Goal: Information Seeking & Learning: Learn about a topic

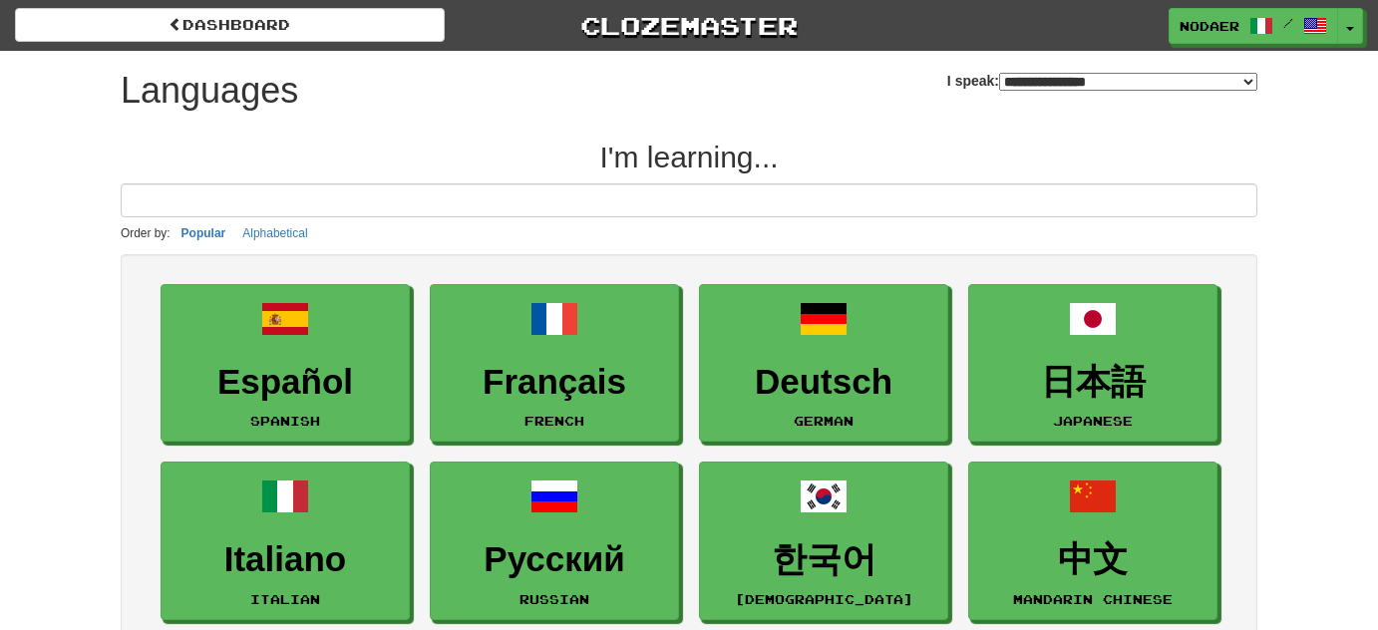
select select "*******"
click at [1356, 32] on button "Toggle Dropdown" at bounding box center [1351, 27] width 26 height 36
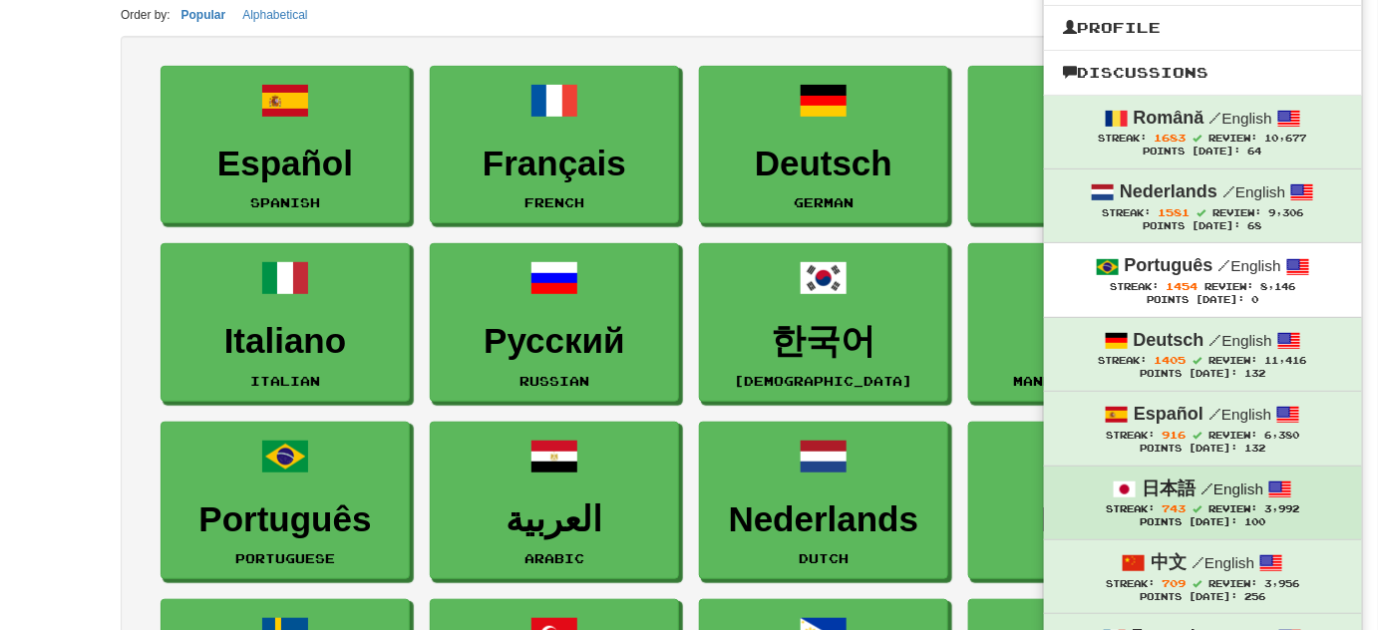
scroll to position [180, 0]
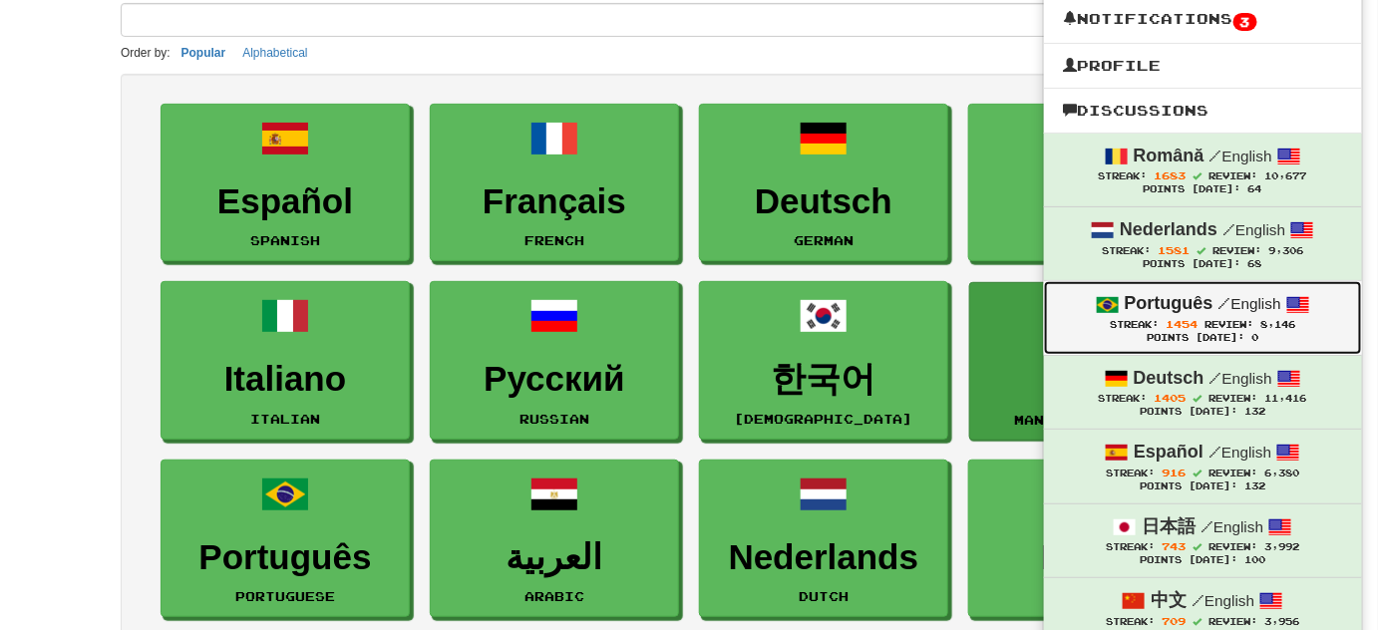
click at [1198, 293] on strong "Português" at bounding box center [1169, 303] width 89 height 20
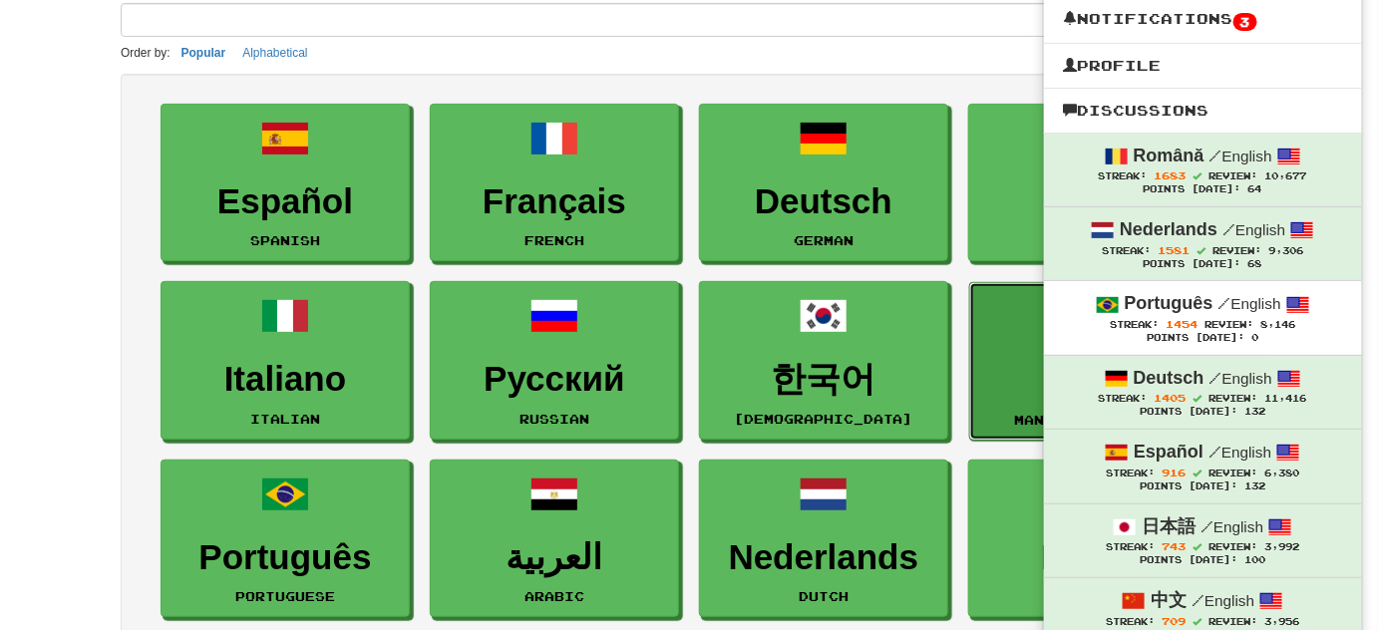
click at [1198, 293] on link "中文 Mandarin Chinese" at bounding box center [1093, 361] width 249 height 159
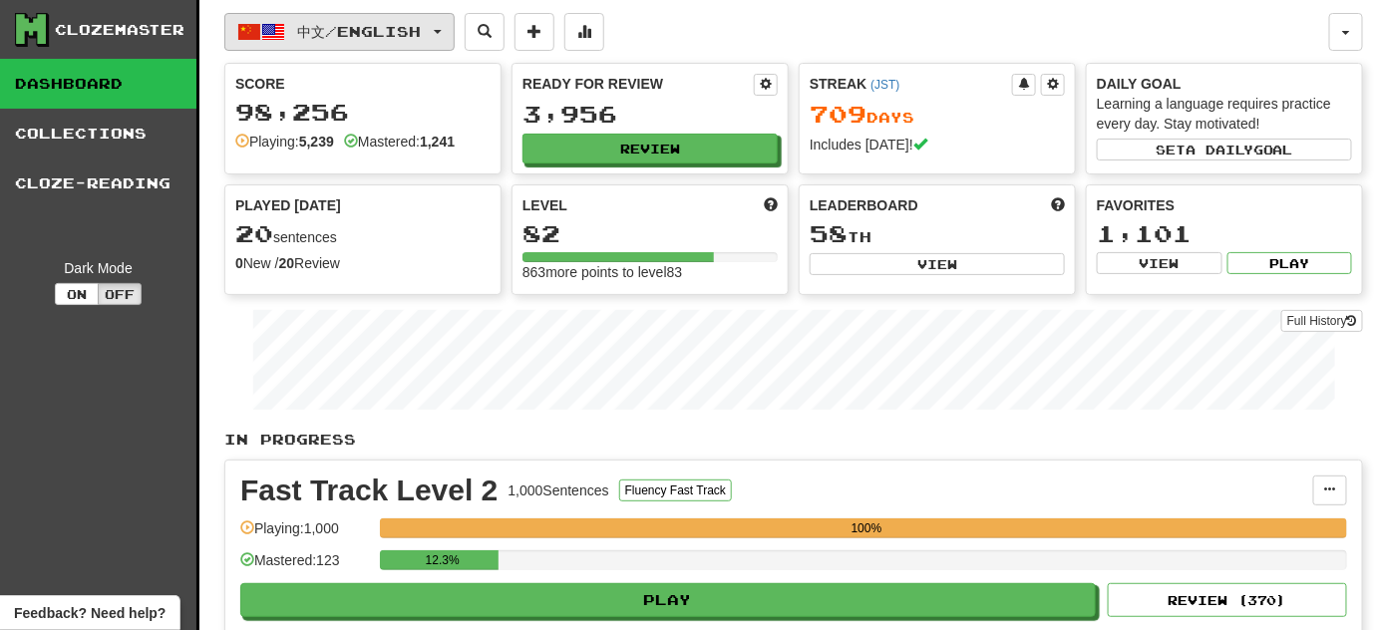
click at [422, 38] on span "中文 / English" at bounding box center [360, 31] width 124 height 17
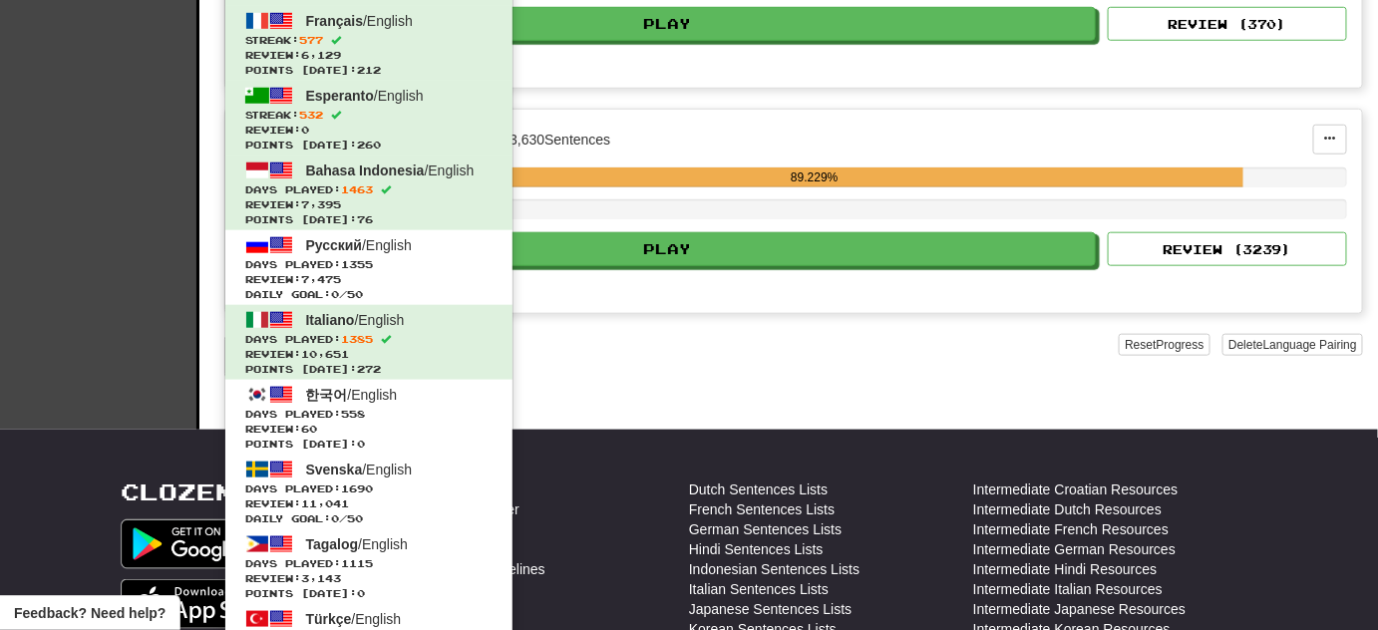
scroll to position [543, 0]
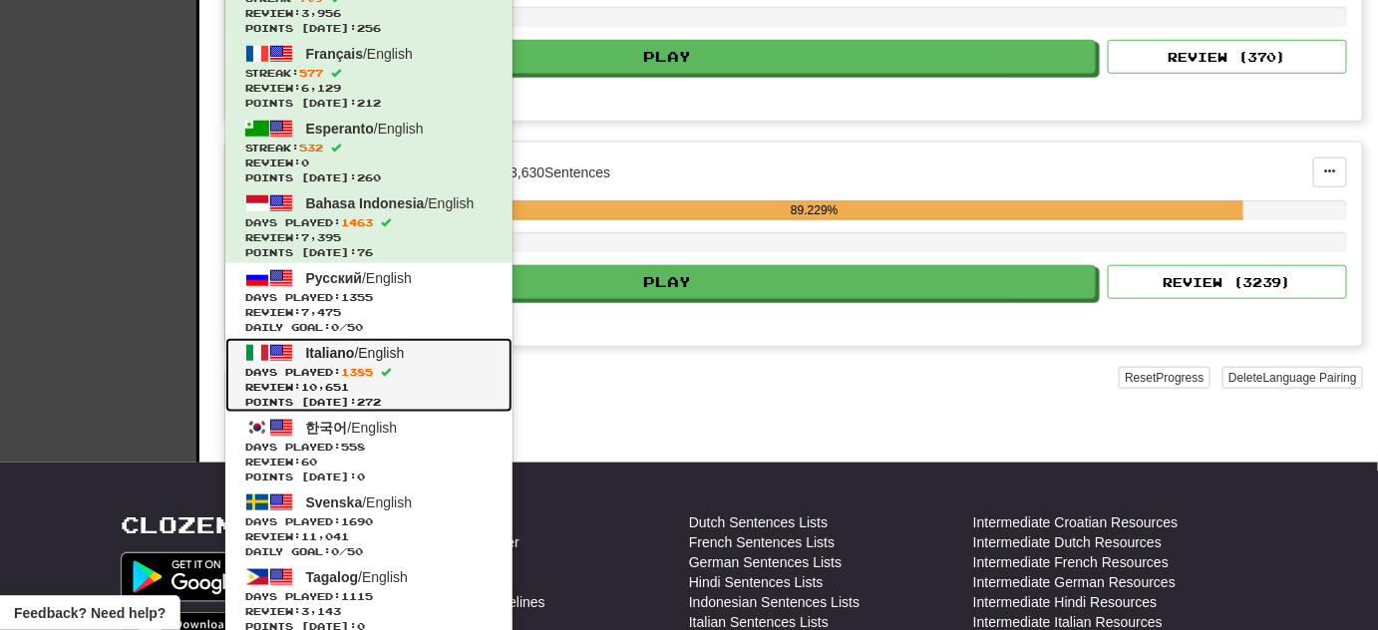
click at [431, 380] on span "Review: 10,651" at bounding box center [368, 387] width 247 height 15
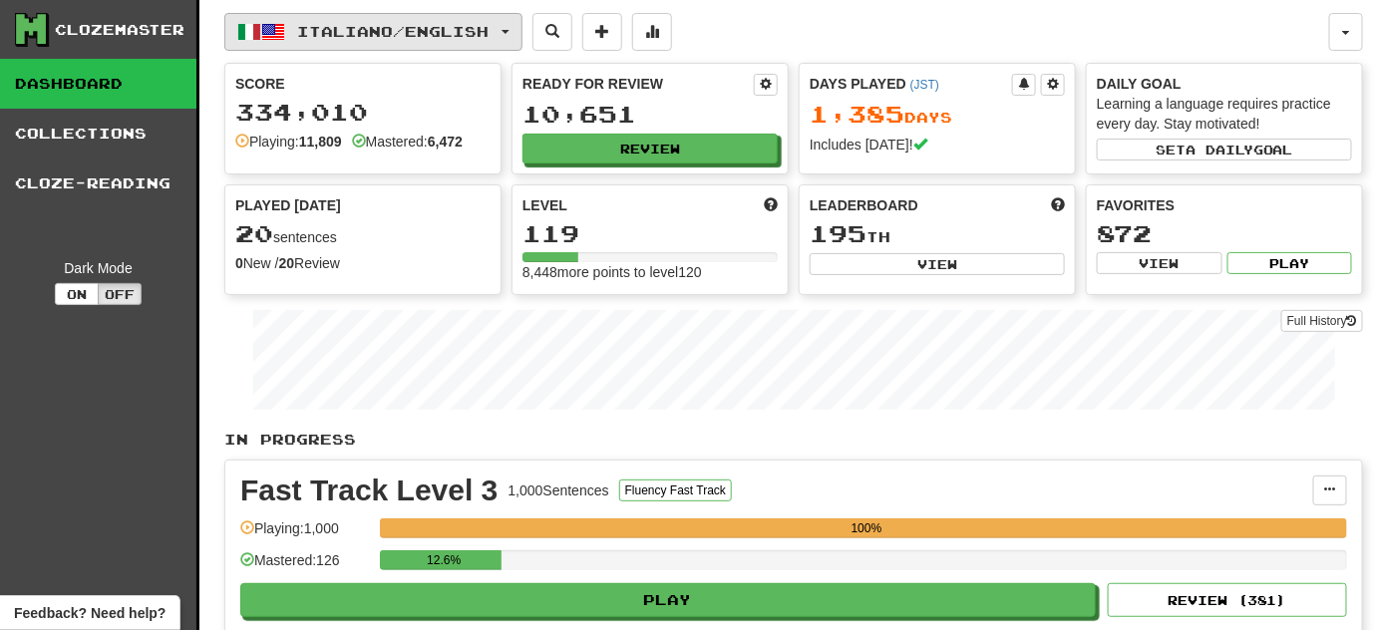
click at [469, 40] on button "Italiano / English" at bounding box center [373, 32] width 298 height 38
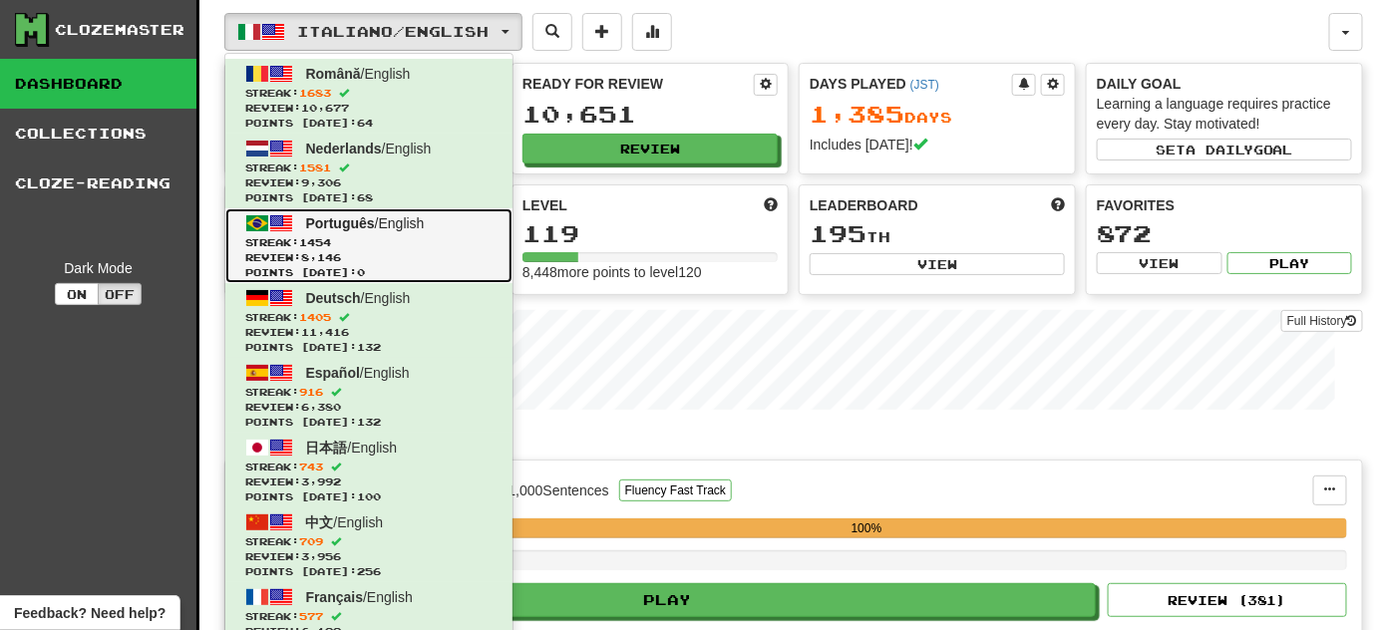
click at [408, 272] on span "Points today: 0" at bounding box center [368, 272] width 247 height 15
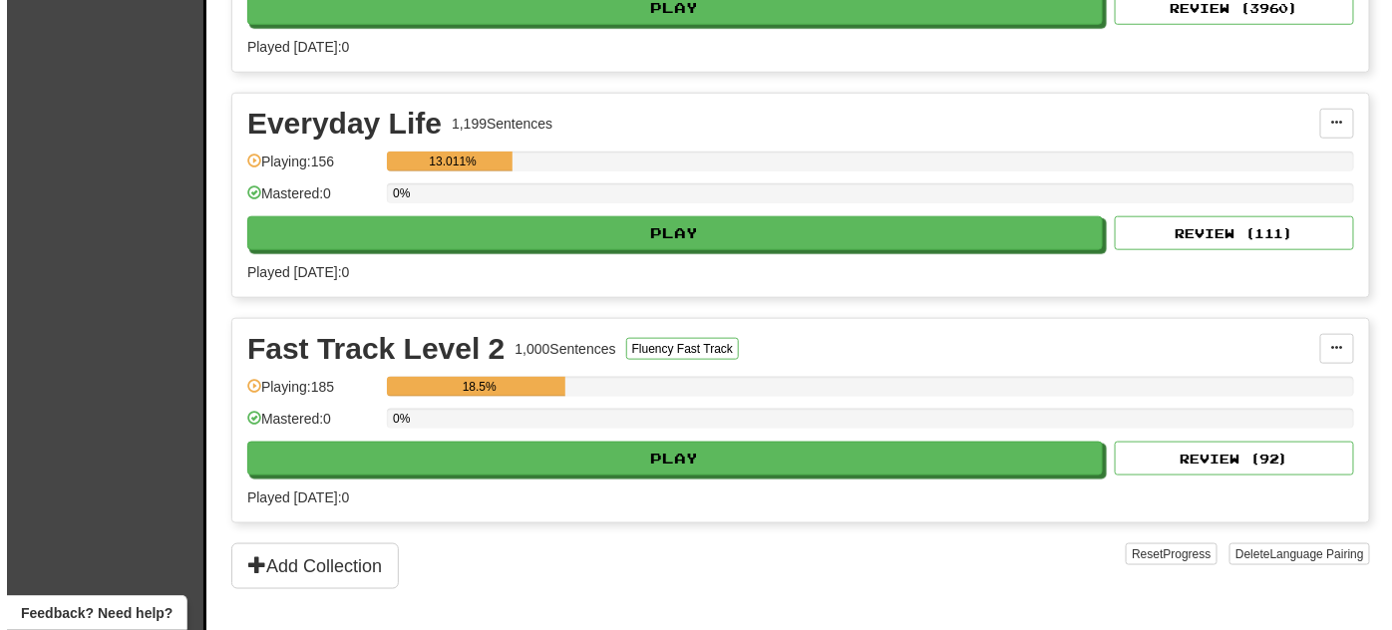
scroll to position [634, 0]
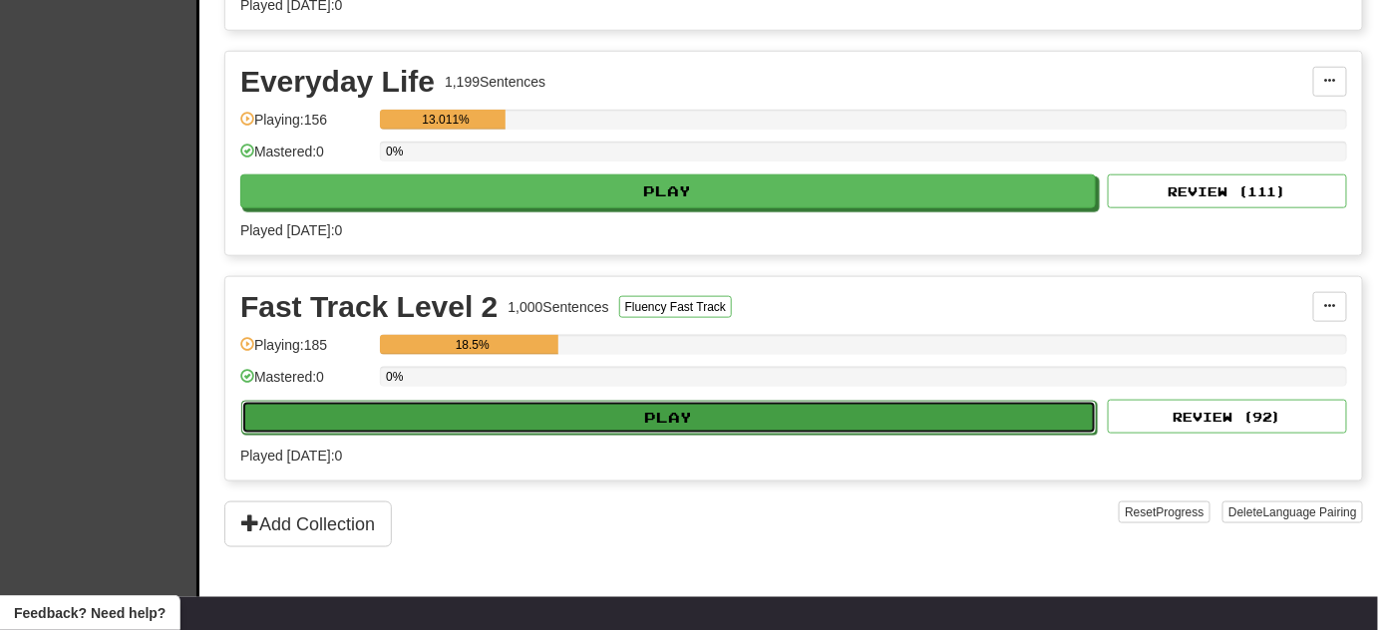
click at [511, 420] on button "Play" at bounding box center [668, 418] width 855 height 34
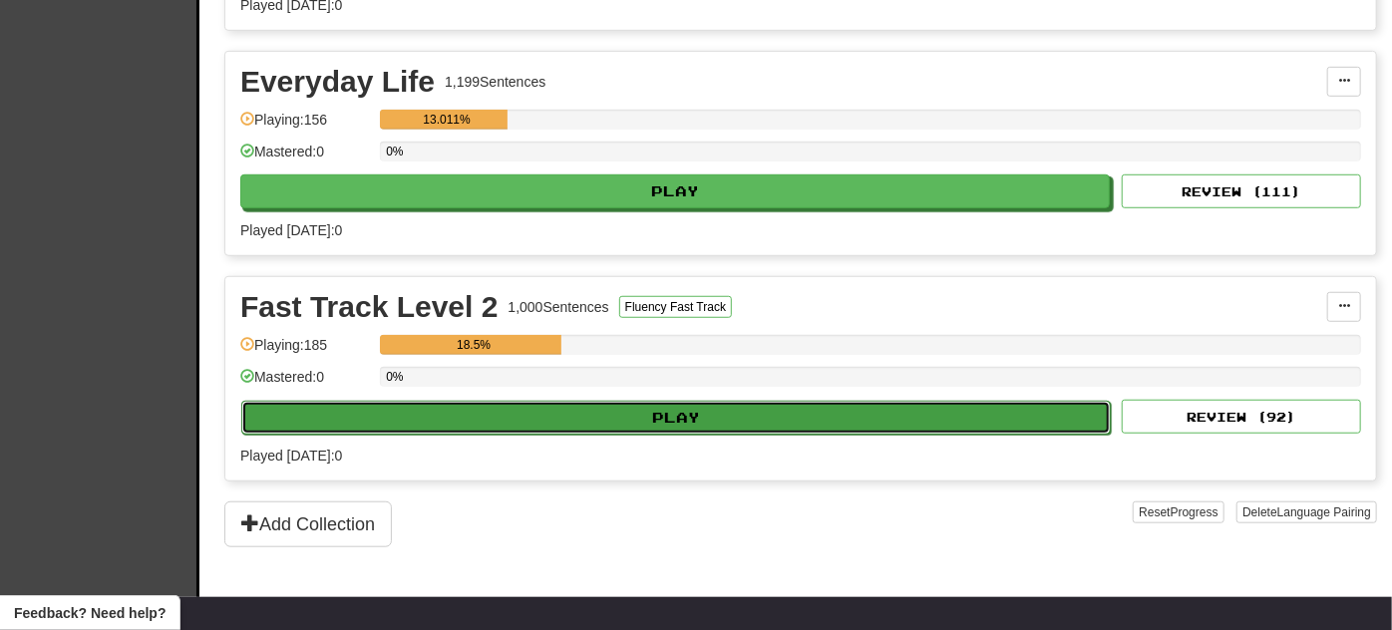
select select "**"
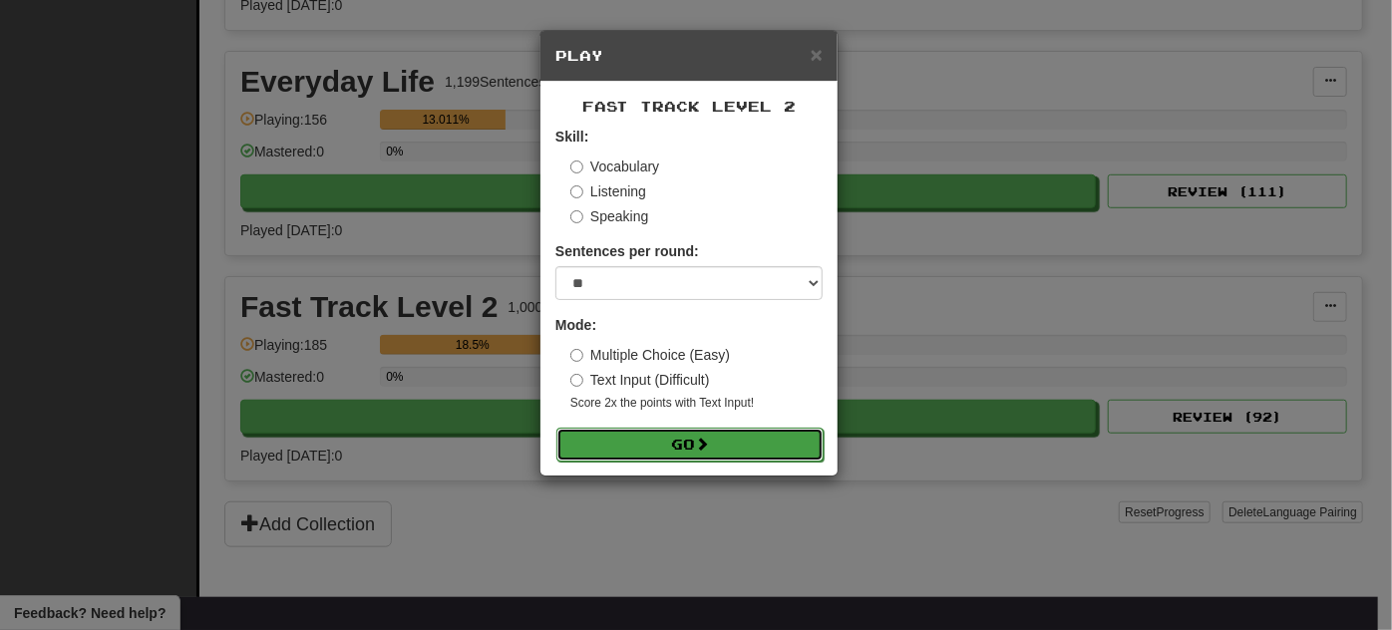
click at [756, 450] on button "Go" at bounding box center [689, 445] width 267 height 34
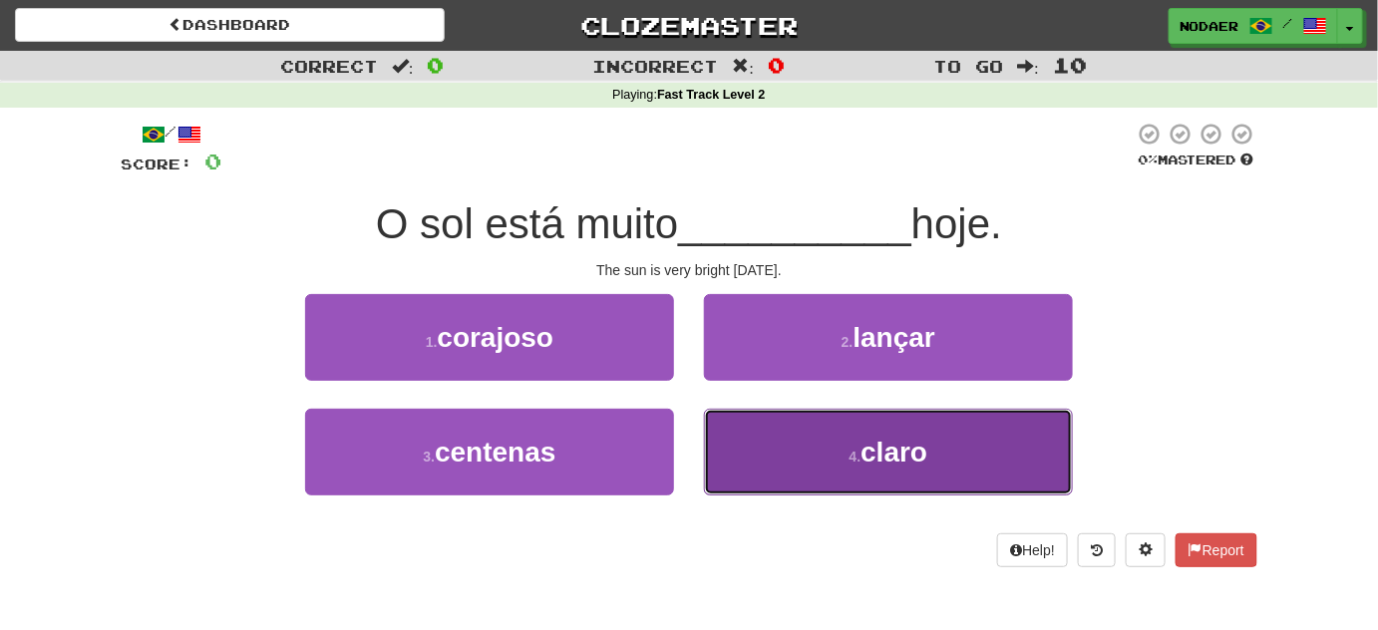
click at [858, 472] on button "4 . claro" at bounding box center [888, 452] width 369 height 87
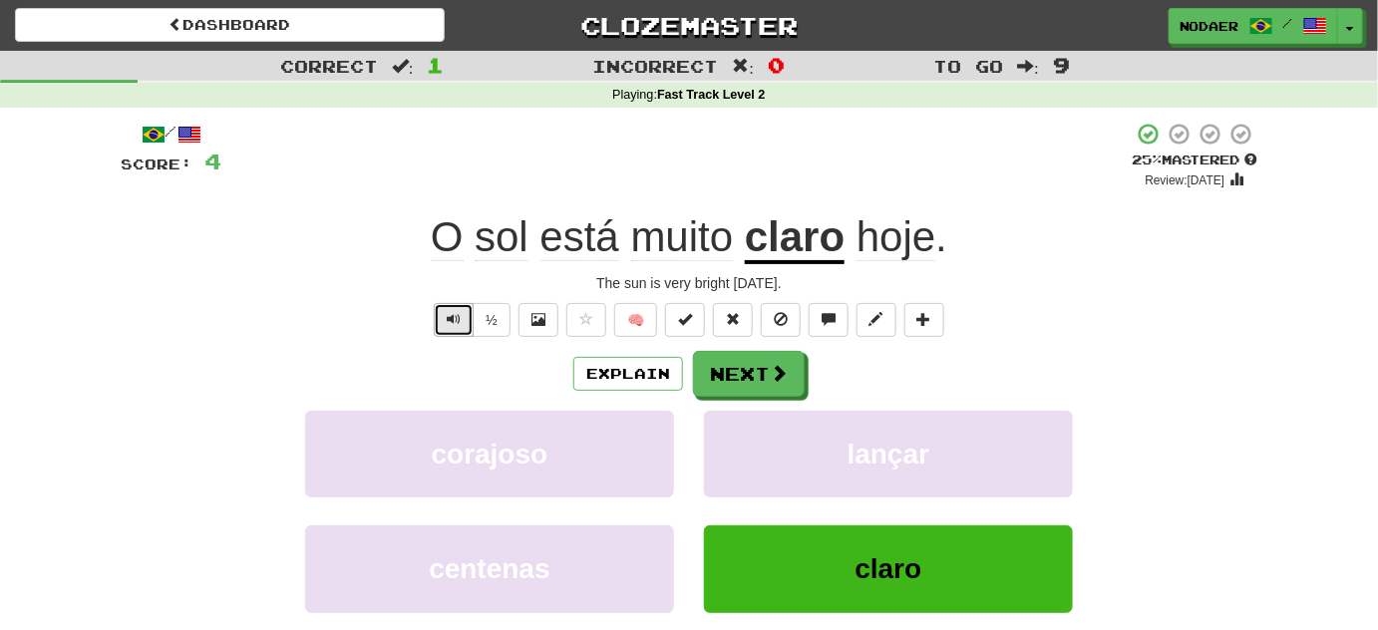
click at [461, 313] on span "Text-to-speech controls" at bounding box center [454, 319] width 14 height 14
click at [745, 382] on button "Next" at bounding box center [750, 375] width 112 height 46
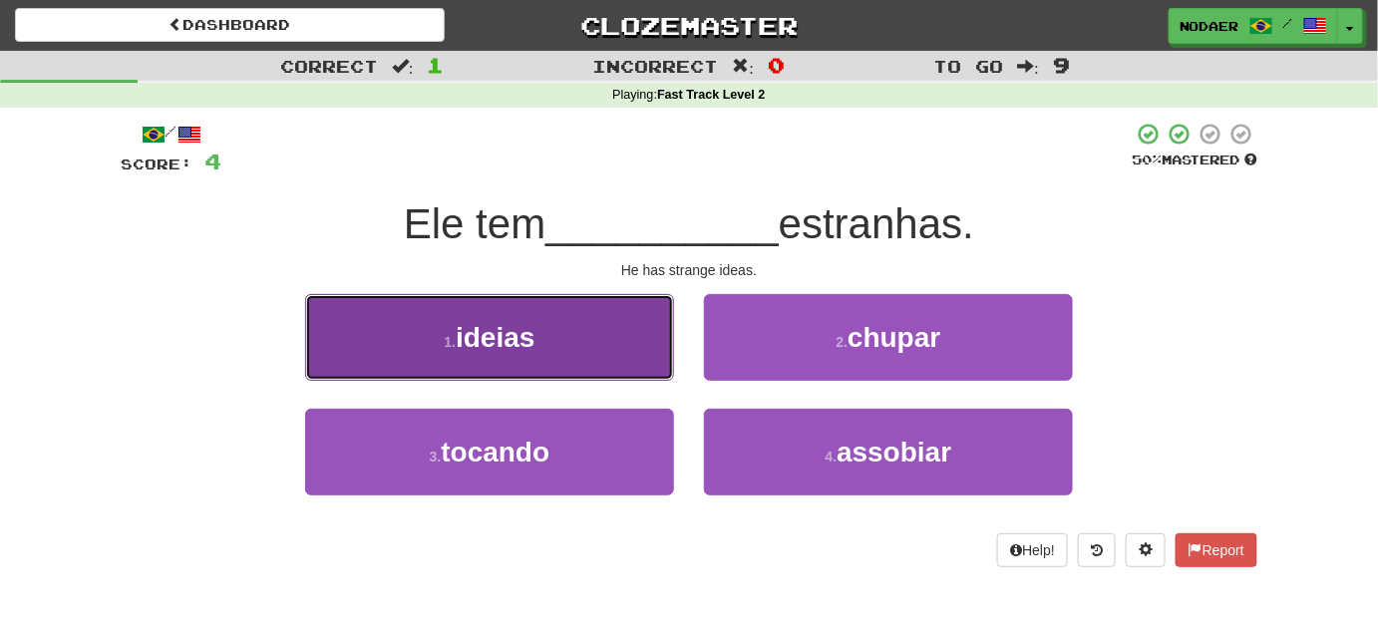
click at [616, 354] on button "1 . ideias" at bounding box center [489, 337] width 369 height 87
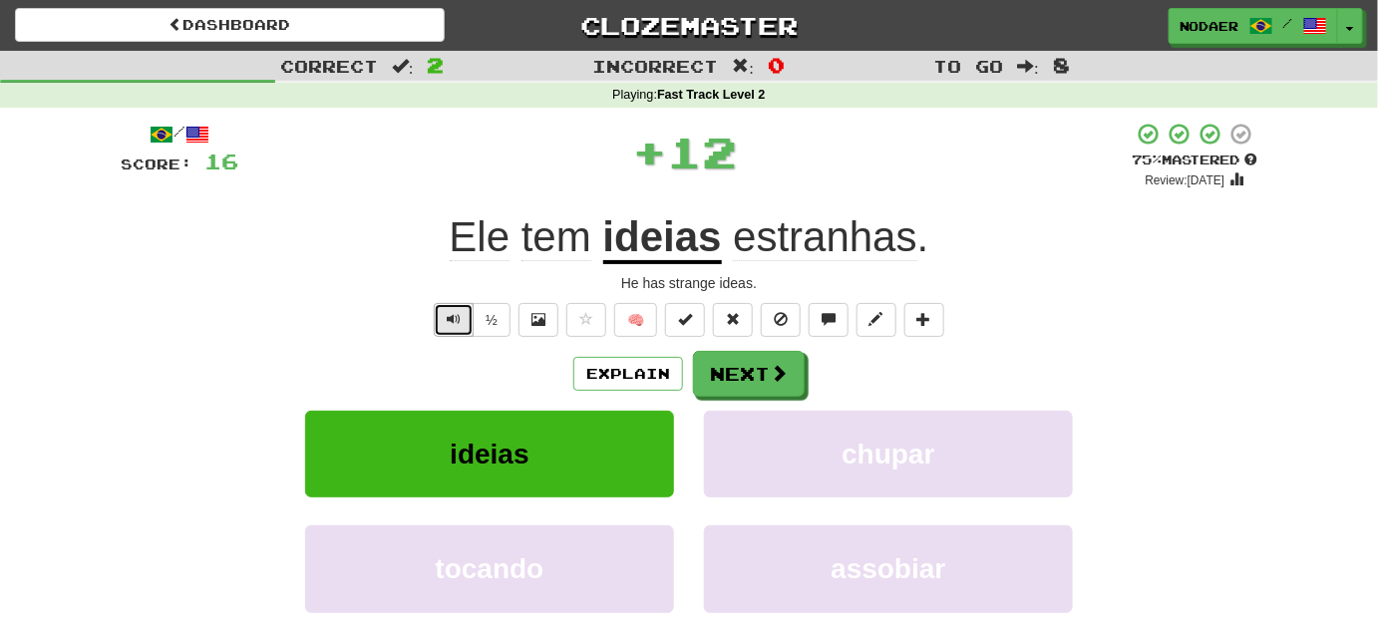
click at [472, 319] on button "Text-to-speech controls" at bounding box center [454, 320] width 40 height 34
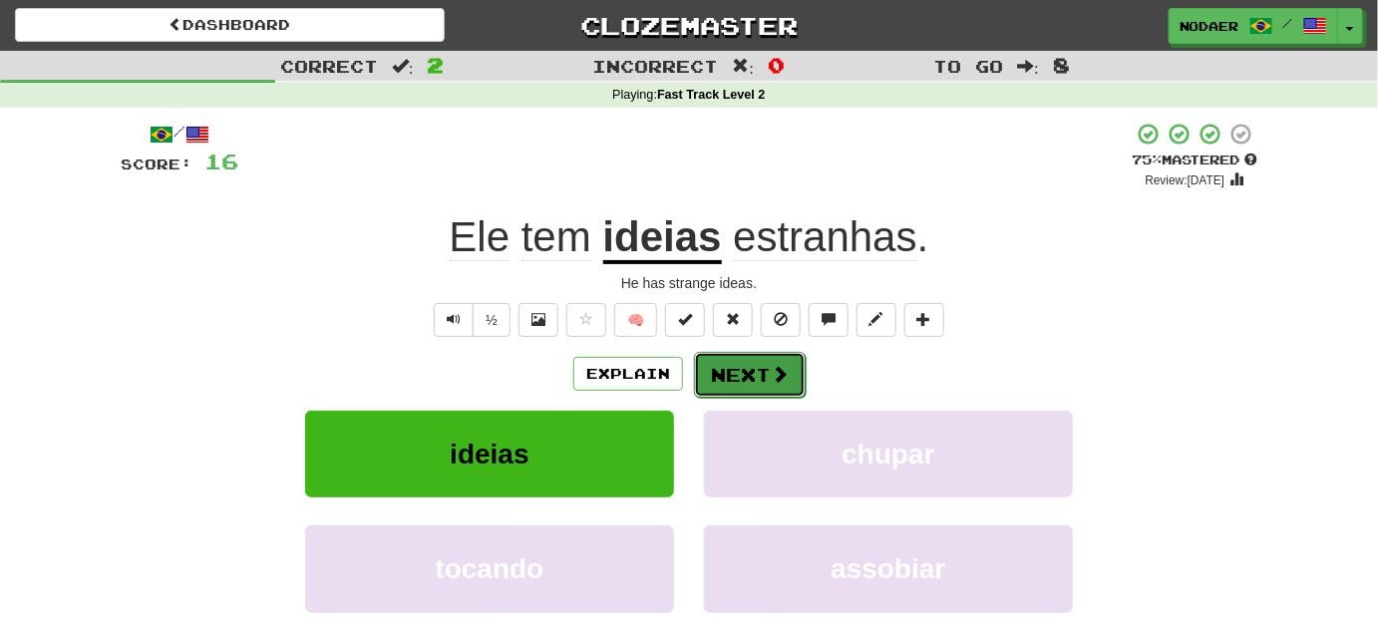
click at [772, 387] on button "Next" at bounding box center [750, 375] width 112 height 46
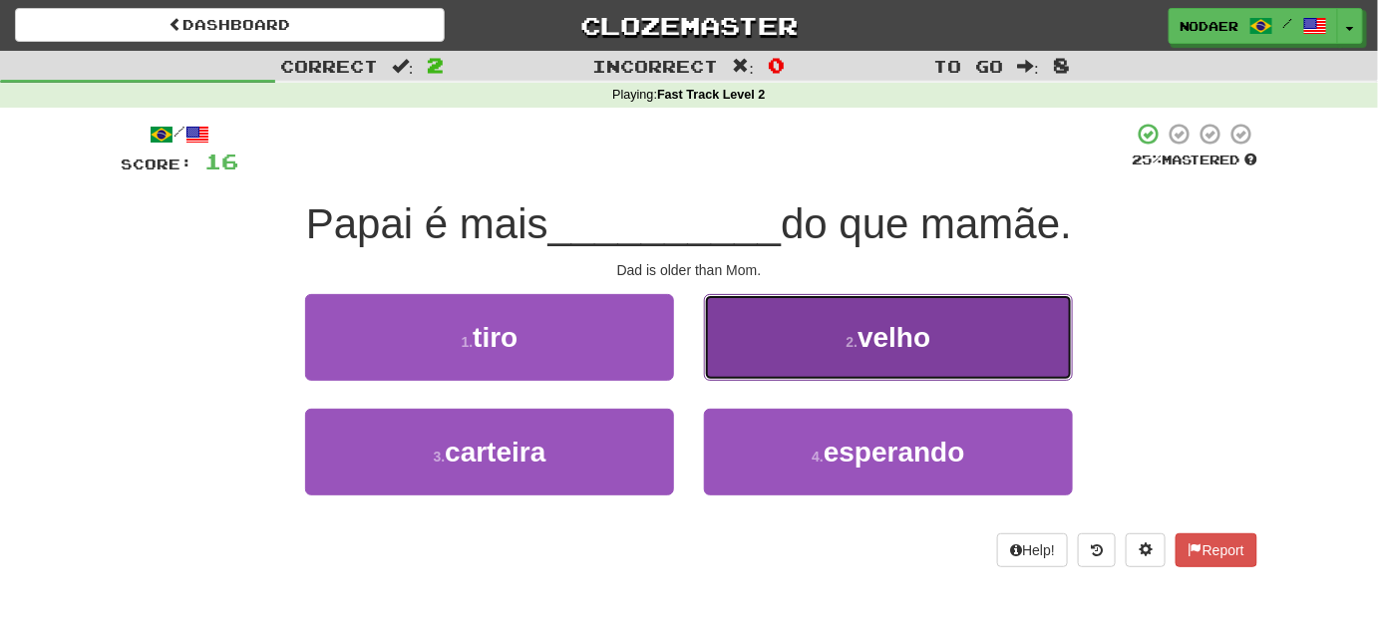
click at [800, 355] on button "2 . velho" at bounding box center [888, 337] width 369 height 87
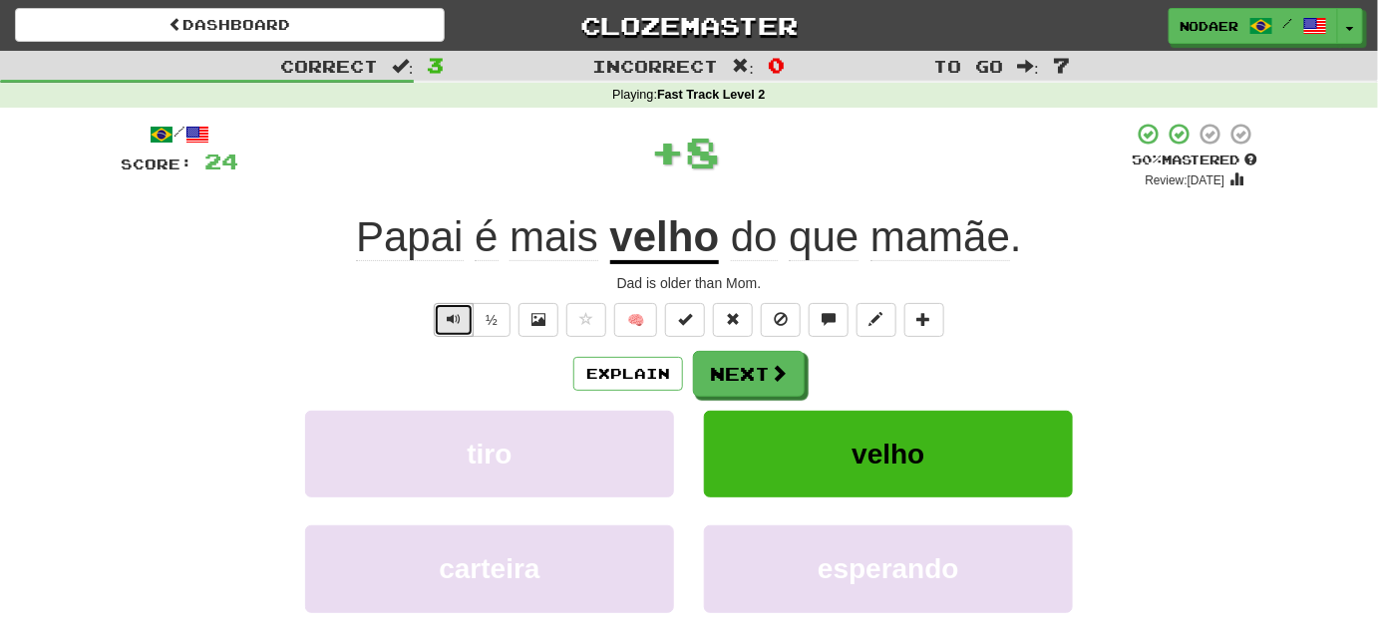
click at [452, 315] on span "Text-to-speech controls" at bounding box center [454, 319] width 14 height 14
click at [750, 347] on div "/ Score: 24 + 8 50 % Mastered Review: [DATE] Papai é mais velho do que mamãe . …" at bounding box center [689, 418] width 1137 height 592
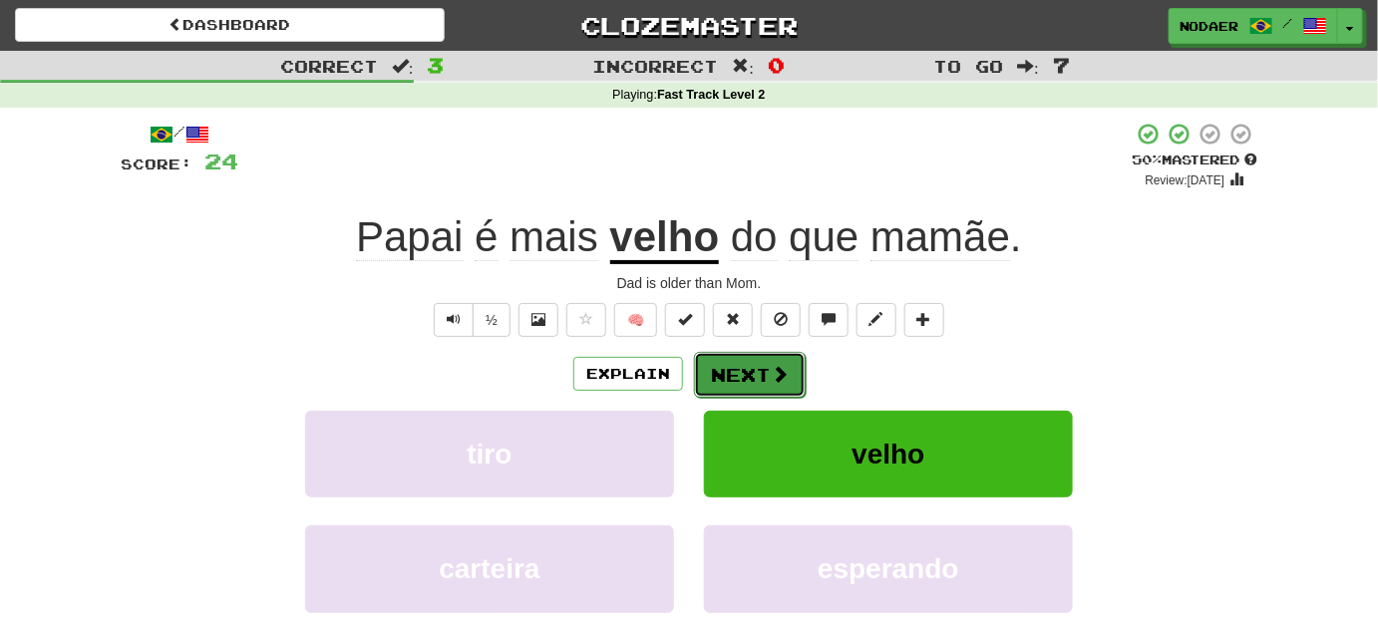
click at [752, 371] on button "Next" at bounding box center [750, 375] width 112 height 46
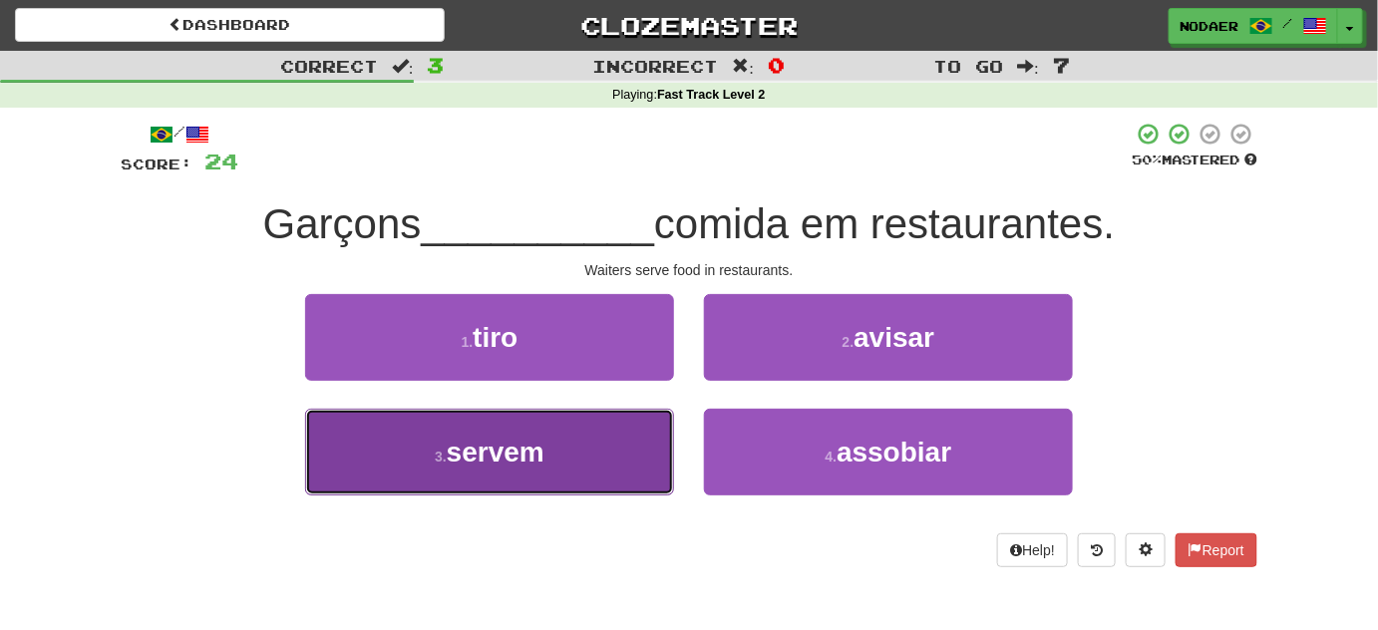
click at [537, 463] on span "servem" at bounding box center [496, 452] width 98 height 31
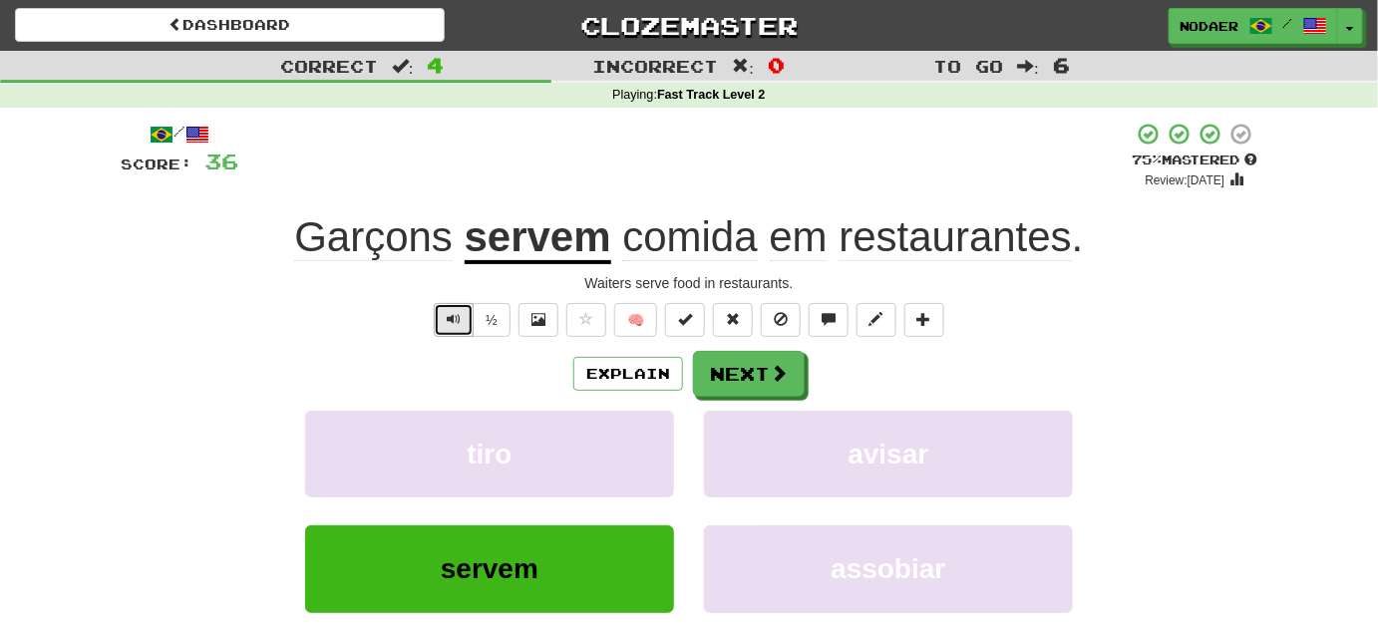
click at [461, 329] on button "Text-to-speech controls" at bounding box center [454, 320] width 40 height 34
click at [712, 386] on button "Next" at bounding box center [750, 375] width 112 height 46
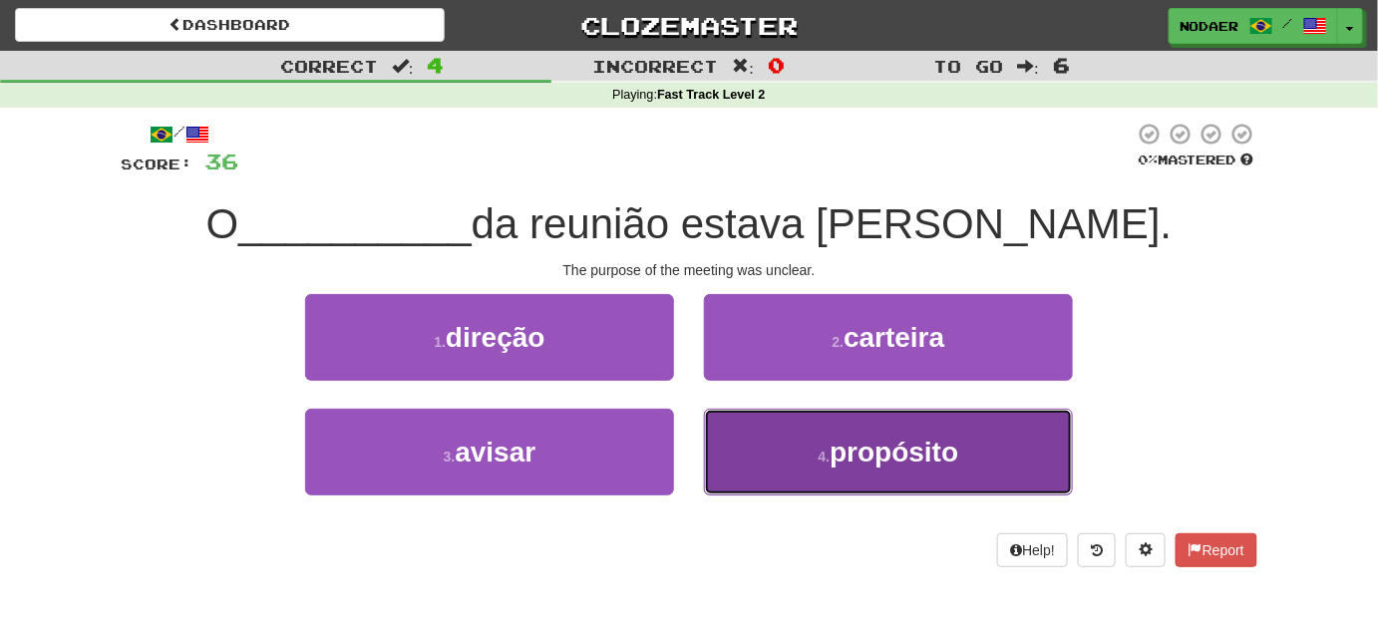
click at [855, 462] on span "propósito" at bounding box center [894, 452] width 129 height 31
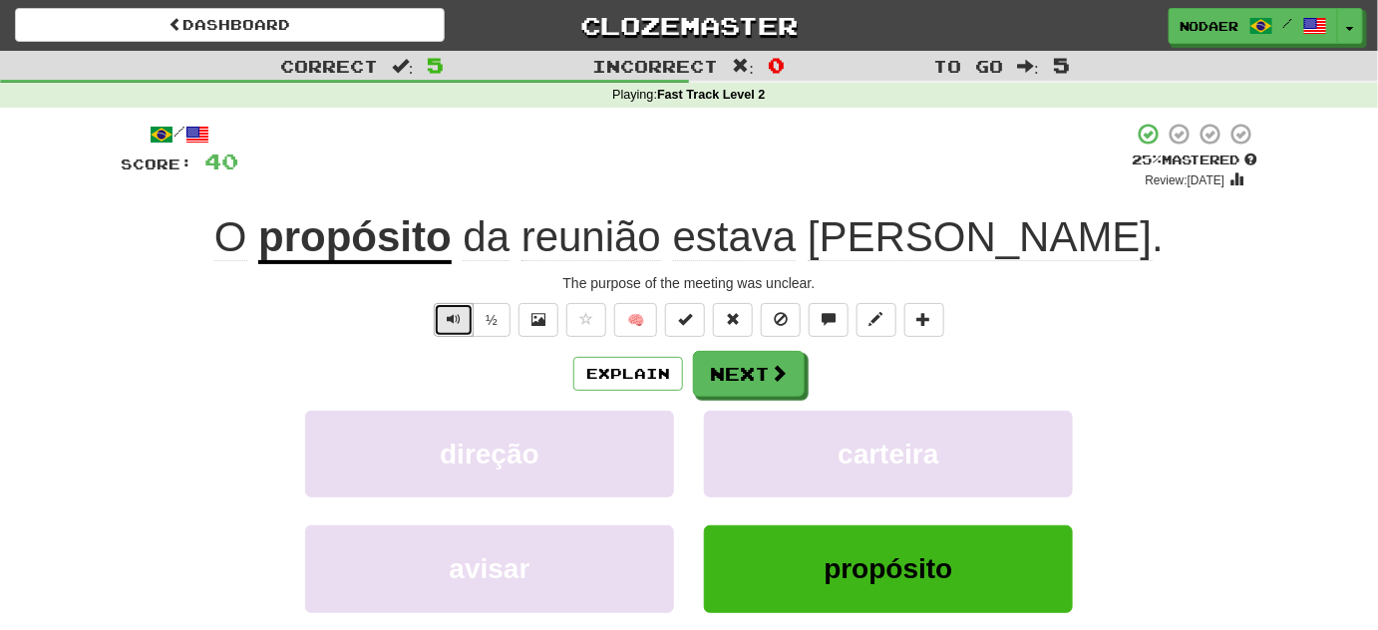
click at [455, 312] on span "Text-to-speech controls" at bounding box center [454, 319] width 14 height 14
click at [600, 325] on button at bounding box center [586, 320] width 40 height 34
click at [772, 377] on span at bounding box center [780, 374] width 18 height 18
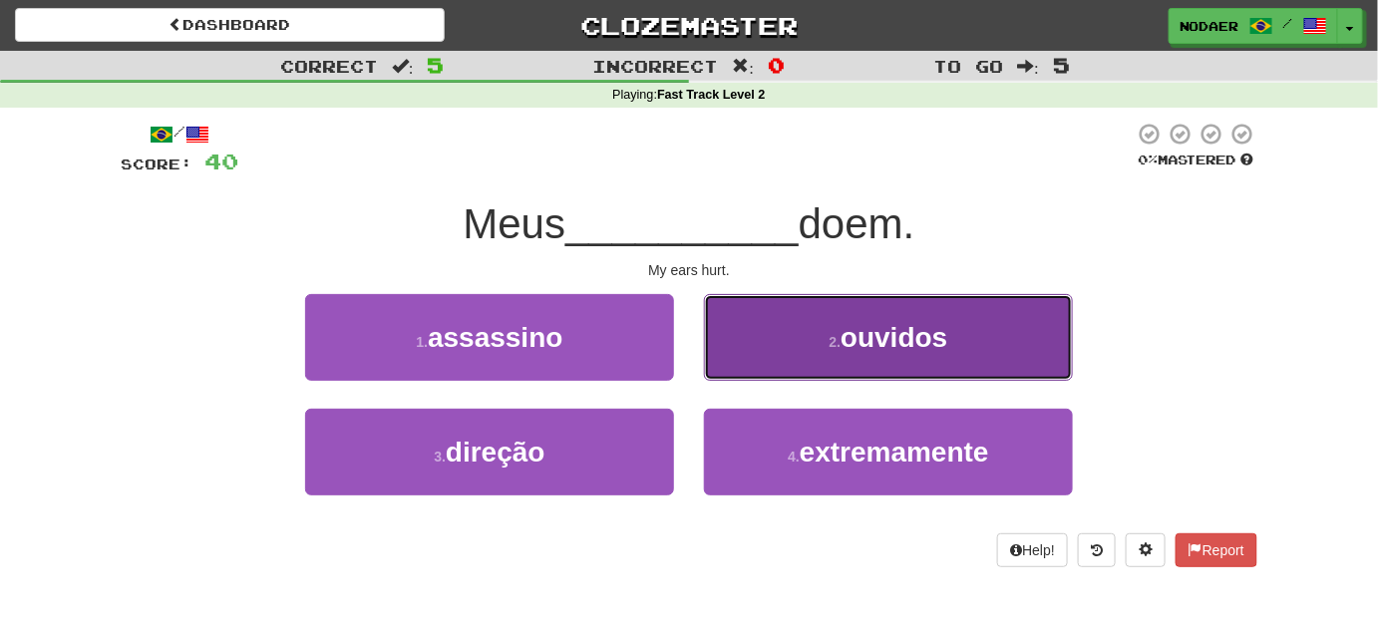
click at [877, 352] on span "ouvidos" at bounding box center [893, 337] width 107 height 31
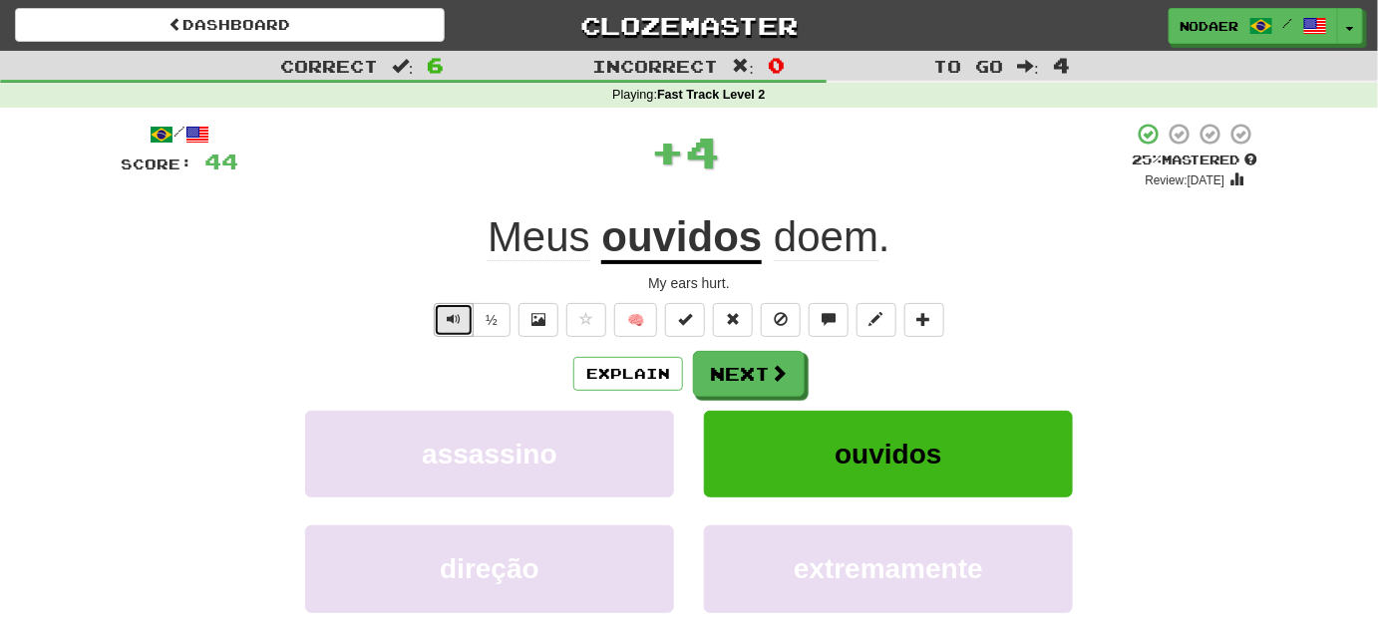
click at [455, 314] on span "Text-to-speech controls" at bounding box center [454, 319] width 14 height 14
click at [450, 307] on button "Text-to-speech controls" at bounding box center [454, 320] width 40 height 34
drag, startPoint x: 449, startPoint y: 323, endPoint x: 457, endPoint y: 334, distance: 13.6
click at [450, 325] on span "Text-to-speech controls" at bounding box center [454, 319] width 14 height 14
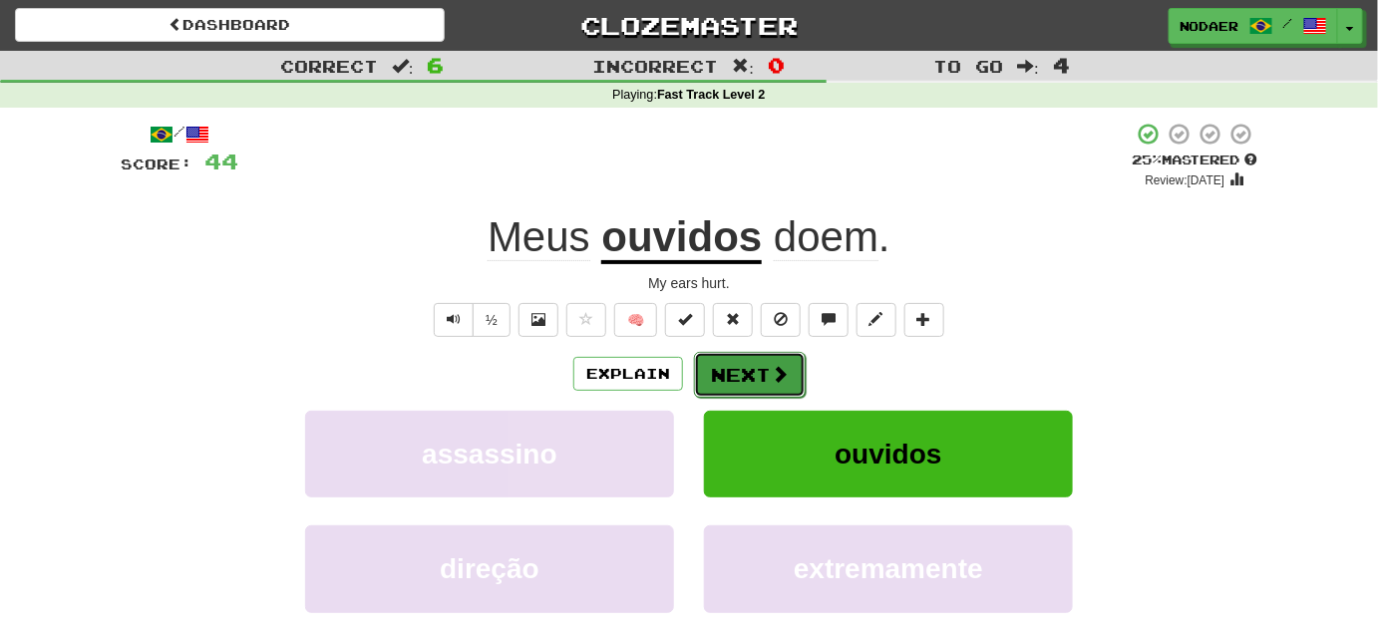
click at [770, 385] on button "Next" at bounding box center [750, 375] width 112 height 46
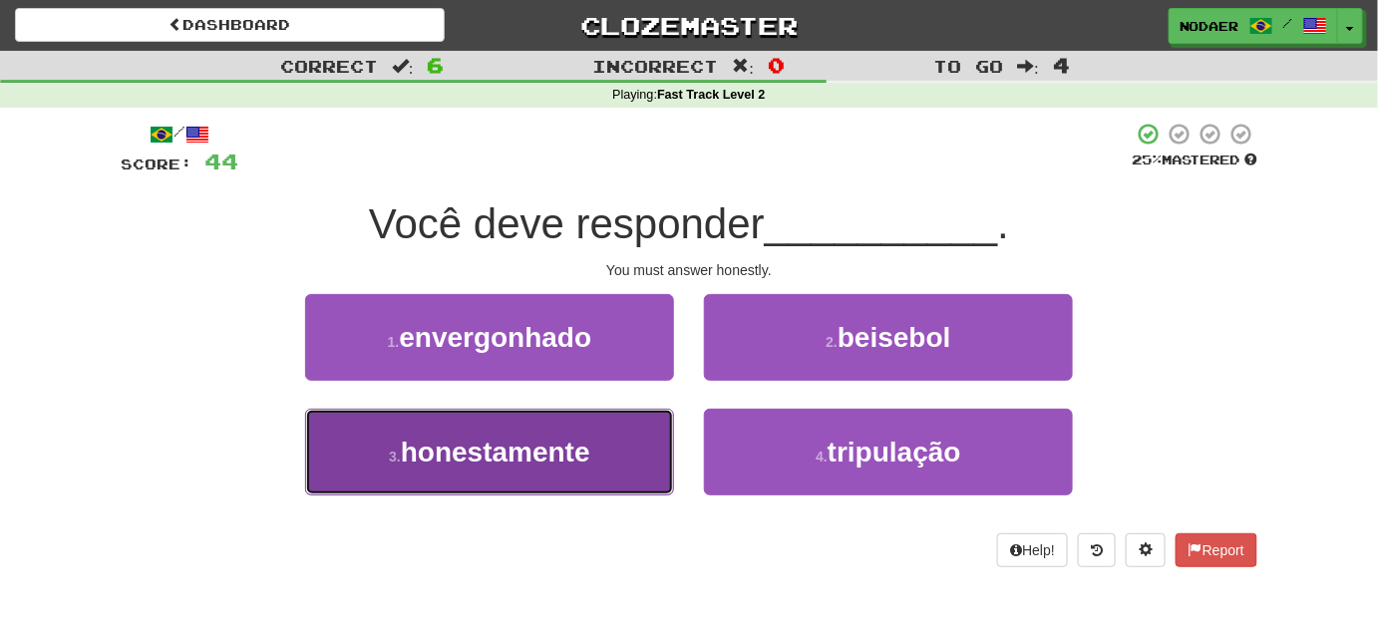
click at [595, 450] on button "3 . honestamente" at bounding box center [489, 452] width 369 height 87
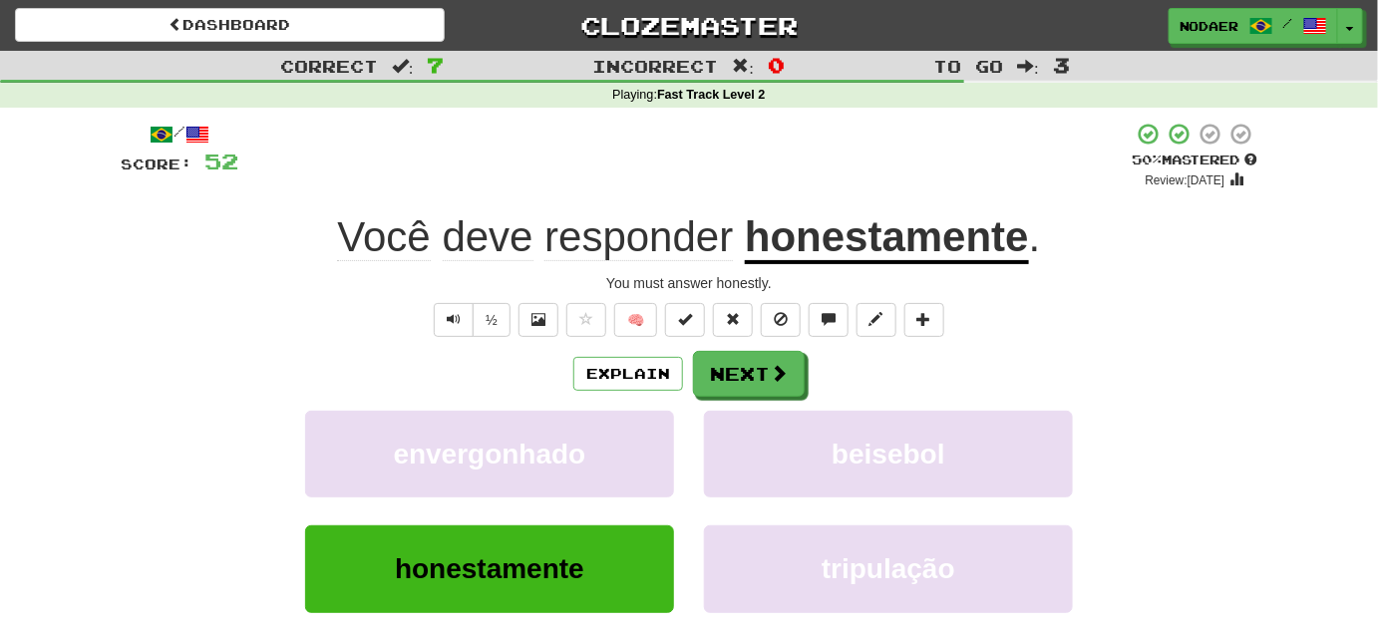
click at [405, 303] on div "½ 🧠" at bounding box center [689, 320] width 1137 height 34
click at [460, 323] on span "Text-to-speech controls" at bounding box center [454, 319] width 14 height 14
click at [764, 379] on button "Next" at bounding box center [750, 375] width 112 height 46
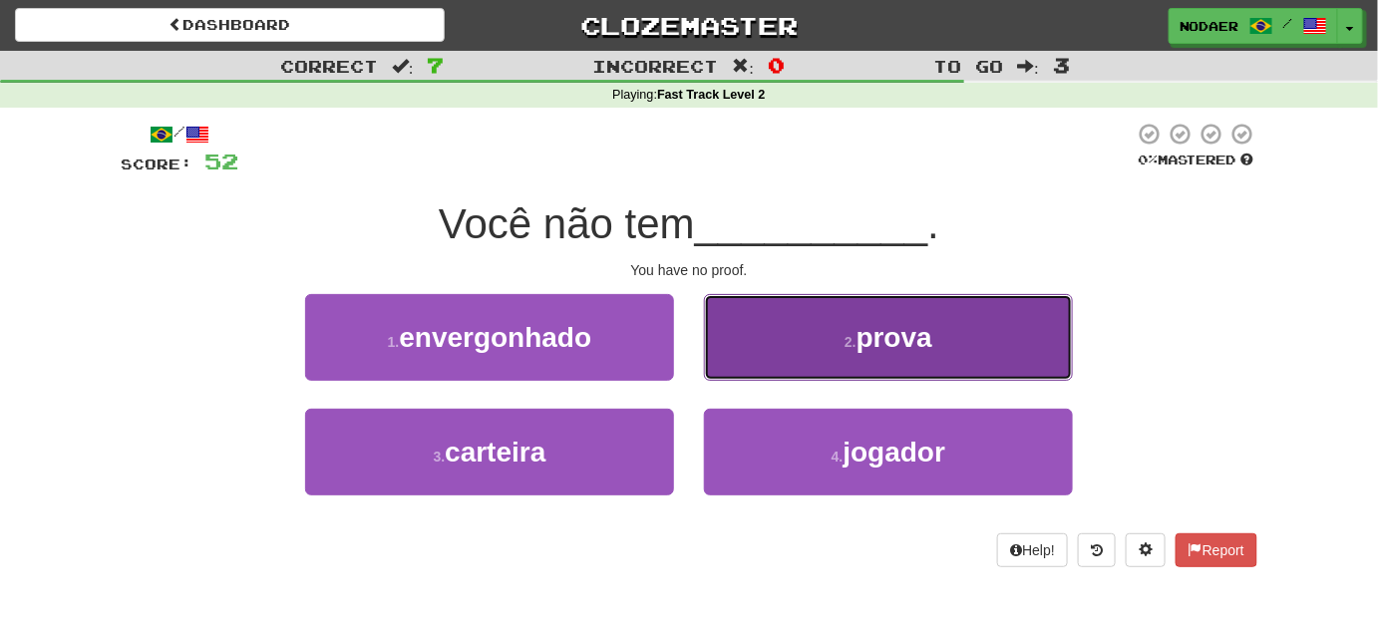
click at [798, 331] on button "2 . prova" at bounding box center [888, 337] width 369 height 87
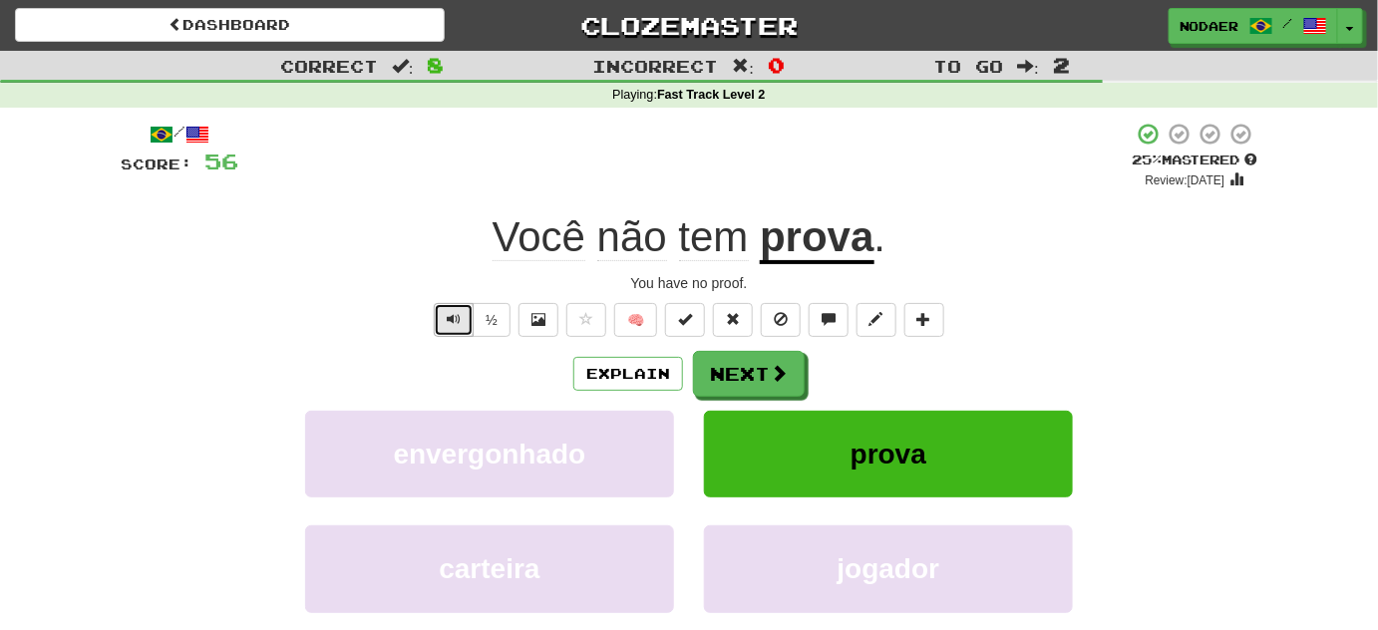
click at [449, 307] on button "Text-to-speech controls" at bounding box center [454, 320] width 40 height 34
click at [774, 380] on span at bounding box center [780, 374] width 18 height 18
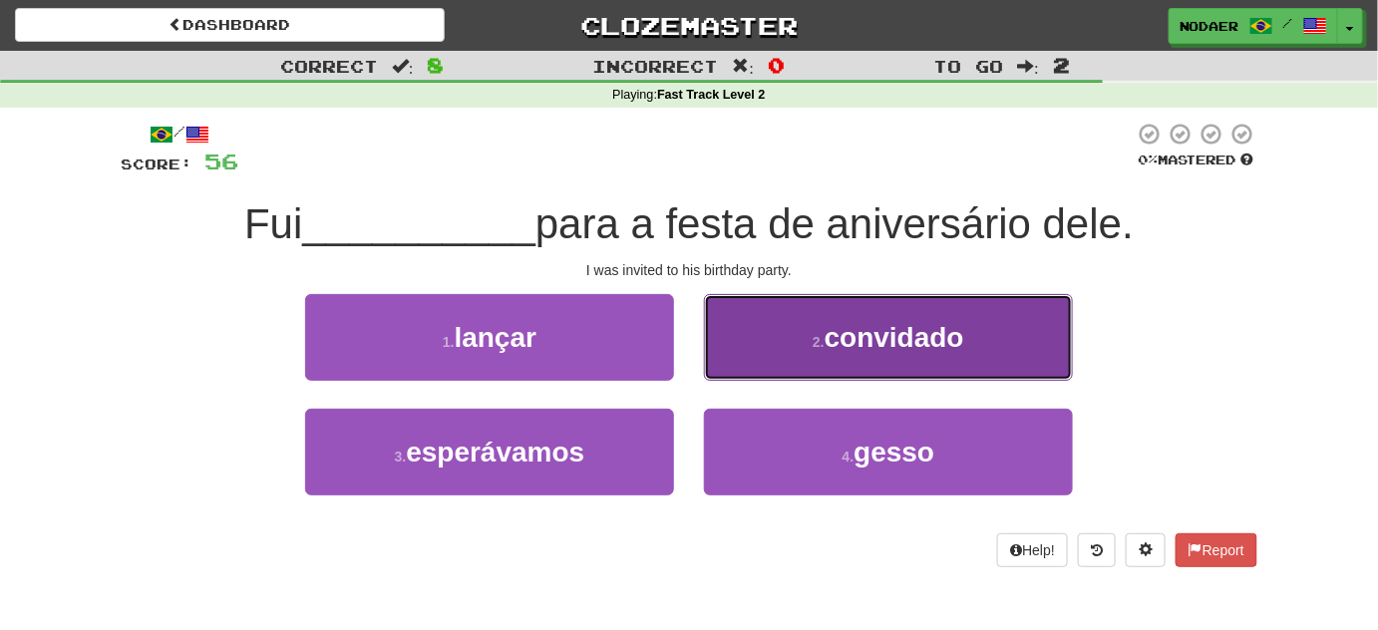
click at [906, 349] on span "convidado" at bounding box center [895, 337] width 140 height 31
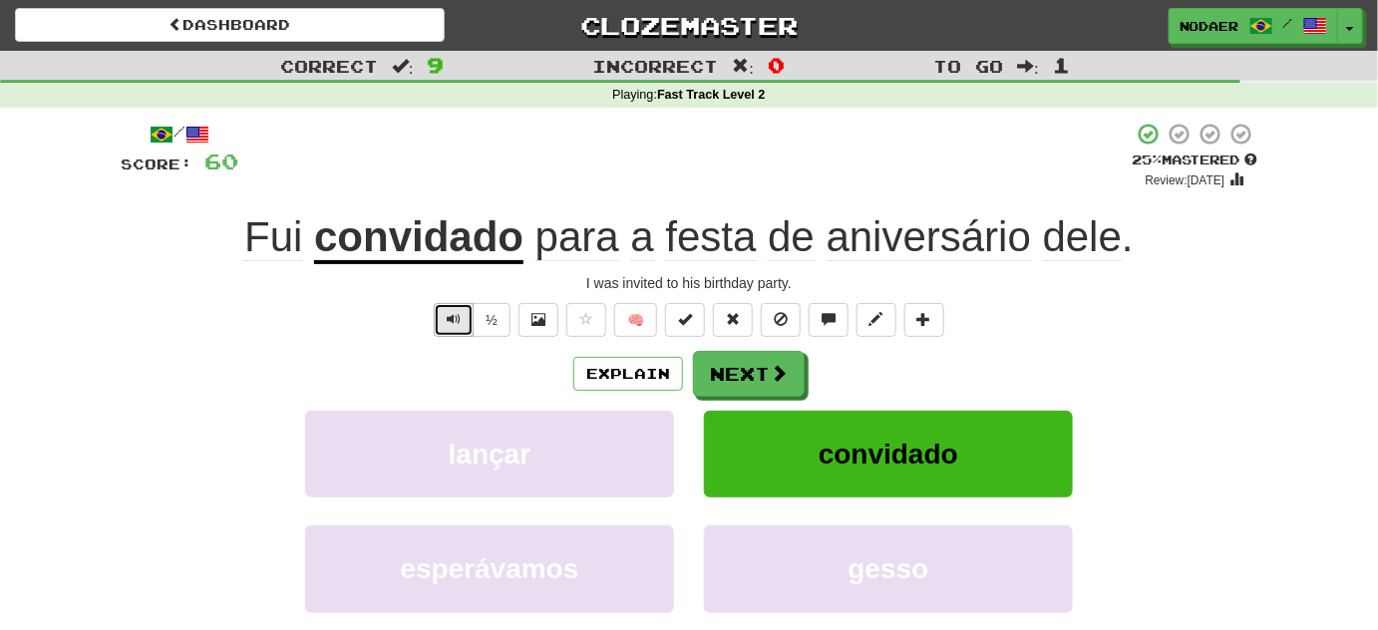
click at [468, 311] on button "Text-to-speech controls" at bounding box center [454, 320] width 40 height 34
click at [463, 326] on button "Text-to-speech controls" at bounding box center [454, 320] width 40 height 34
click at [449, 337] on div "/ Score: 60 + 4 25 % Mastered Review: [DATE] Fui convidado para a festa de aniv…" at bounding box center [689, 418] width 1137 height 592
click at [452, 317] on span "Text-to-speech controls" at bounding box center [454, 319] width 14 height 14
click at [459, 318] on span "Text-to-speech controls" at bounding box center [454, 319] width 14 height 14
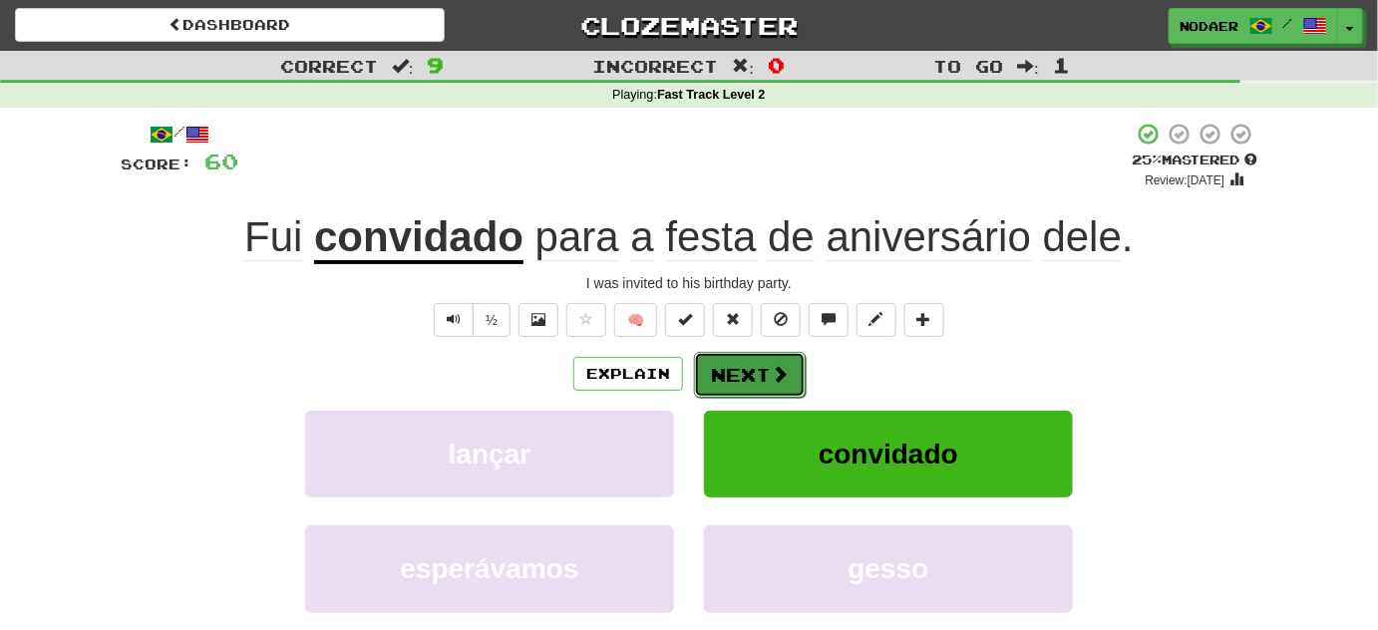
click at [786, 370] on span at bounding box center [780, 374] width 18 height 18
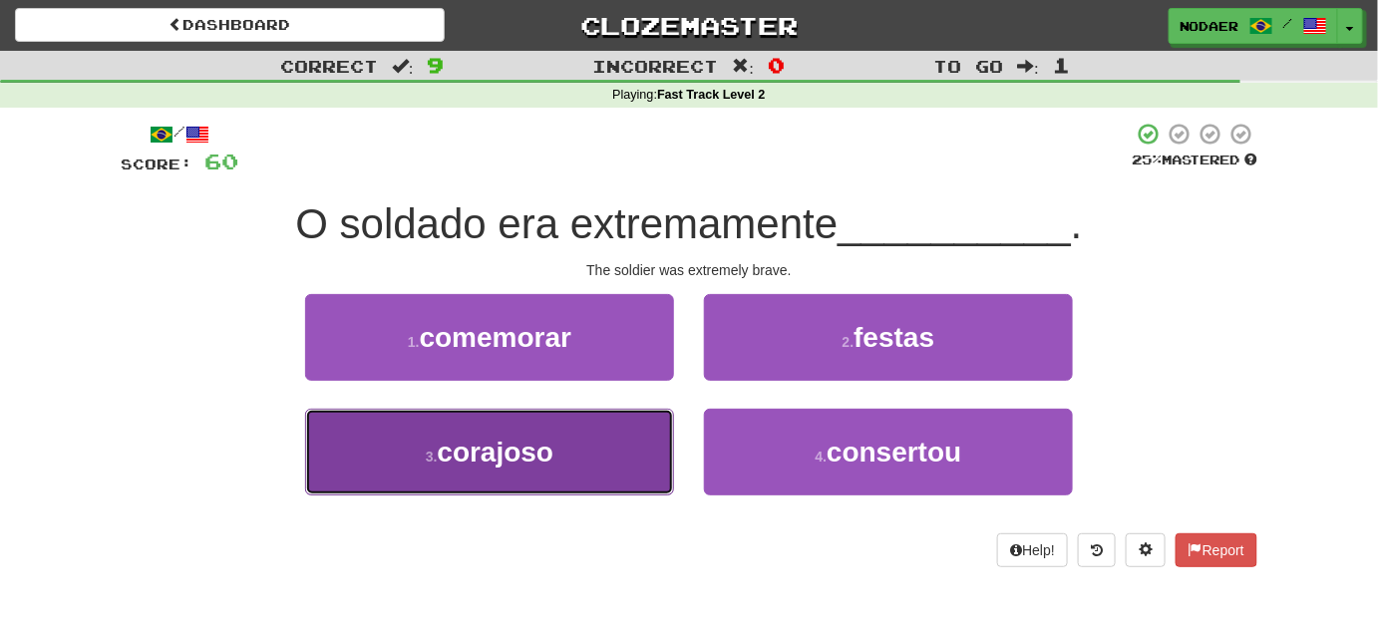
click at [555, 467] on button "3 . corajoso" at bounding box center [489, 452] width 369 height 87
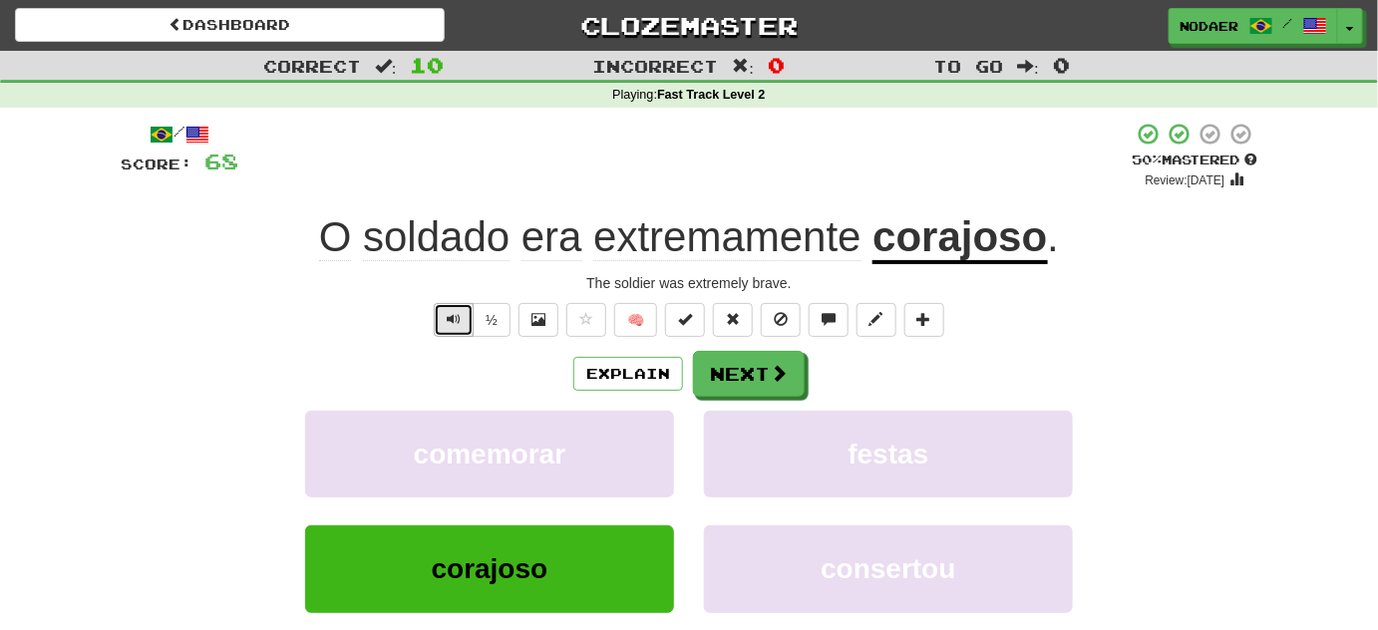
click at [460, 322] on span "Text-to-speech controls" at bounding box center [454, 319] width 14 height 14
click at [444, 318] on button "Text-to-speech controls" at bounding box center [454, 320] width 40 height 34
click at [447, 315] on button "Text-to-speech controls" at bounding box center [454, 320] width 40 height 34
click at [452, 319] on span "Text-to-speech controls" at bounding box center [454, 319] width 14 height 14
click at [771, 375] on span at bounding box center [780, 374] width 18 height 18
